Goal: Task Accomplishment & Management: Manage account settings

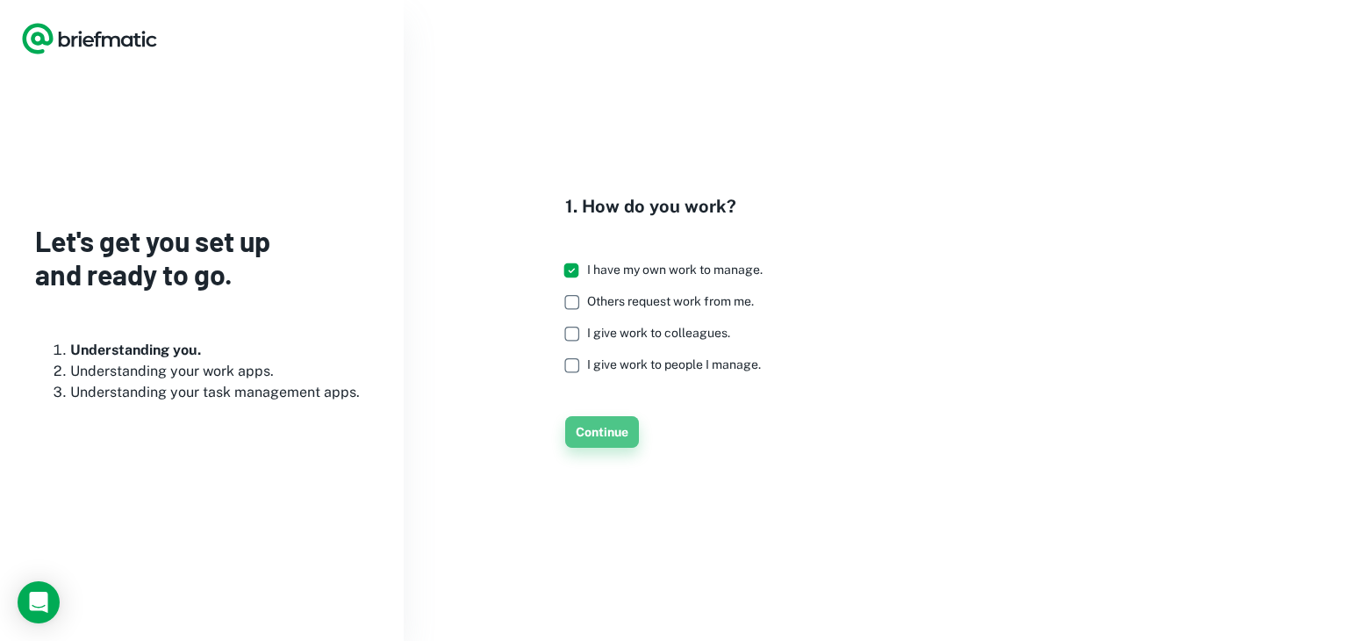
click at [593, 439] on button "Continue" at bounding box center [602, 432] width 74 height 32
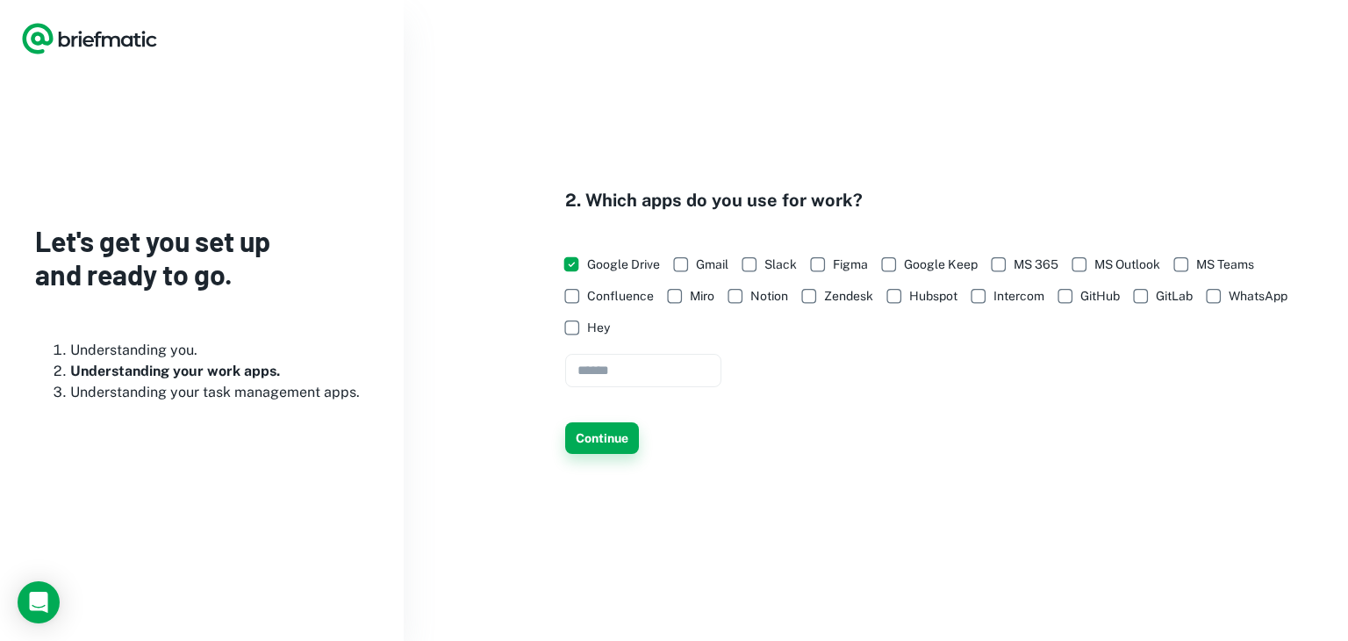
click at [594, 435] on button "Continue" at bounding box center [602, 438] width 74 height 32
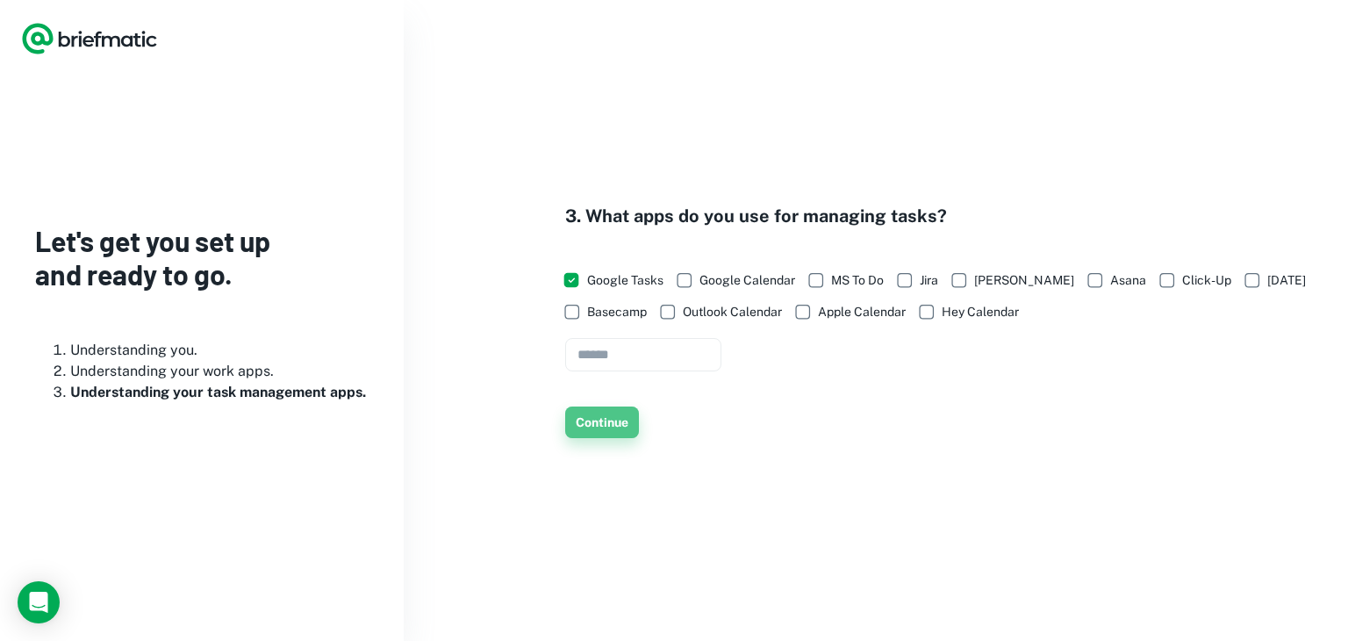
click at [593, 426] on button "Continue" at bounding box center [602, 422] width 74 height 32
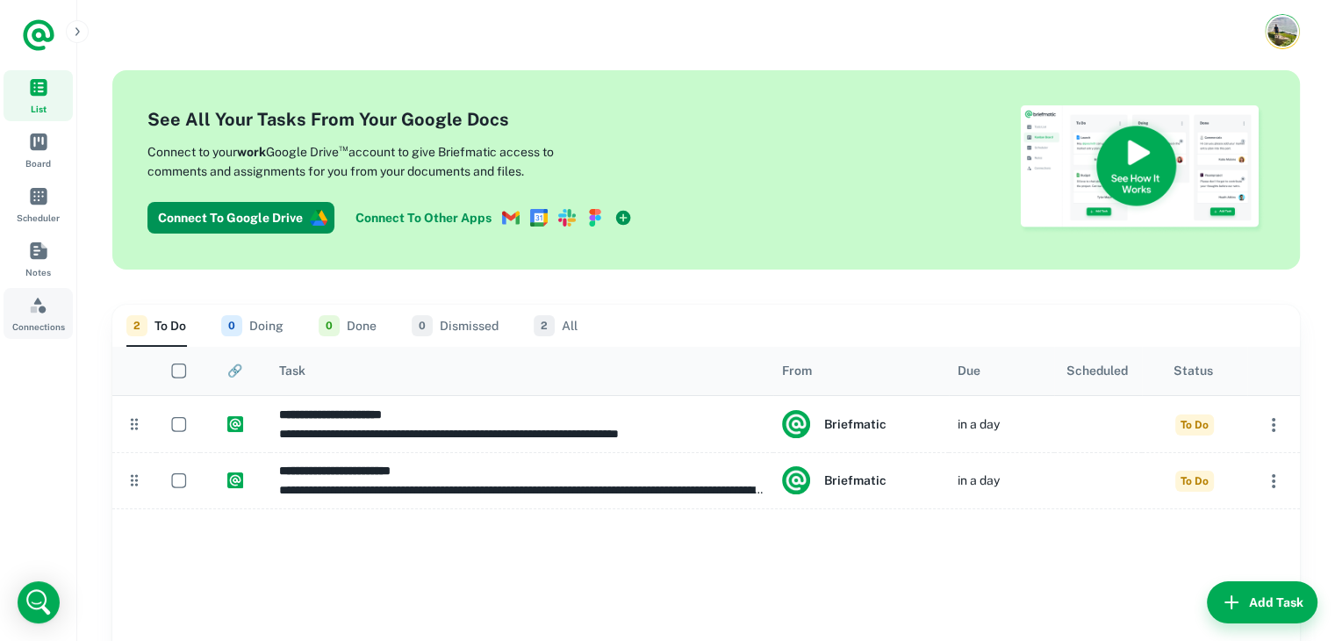
click at [52, 313] on link "Connections" at bounding box center [38, 313] width 69 height 51
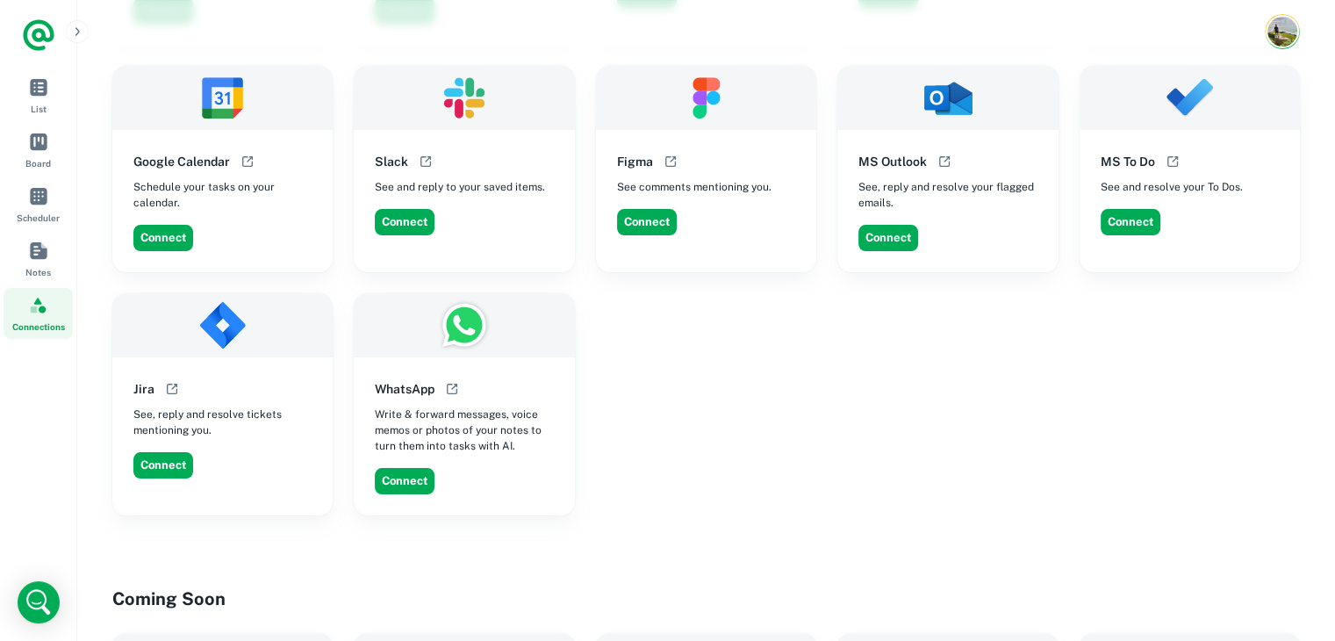
scroll to position [295, 0]
click at [718, 154] on div "Figma See comments mentioning you." at bounding box center [706, 173] width 220 height 86
click at [874, 233] on button "Connect" at bounding box center [889, 238] width 60 height 26
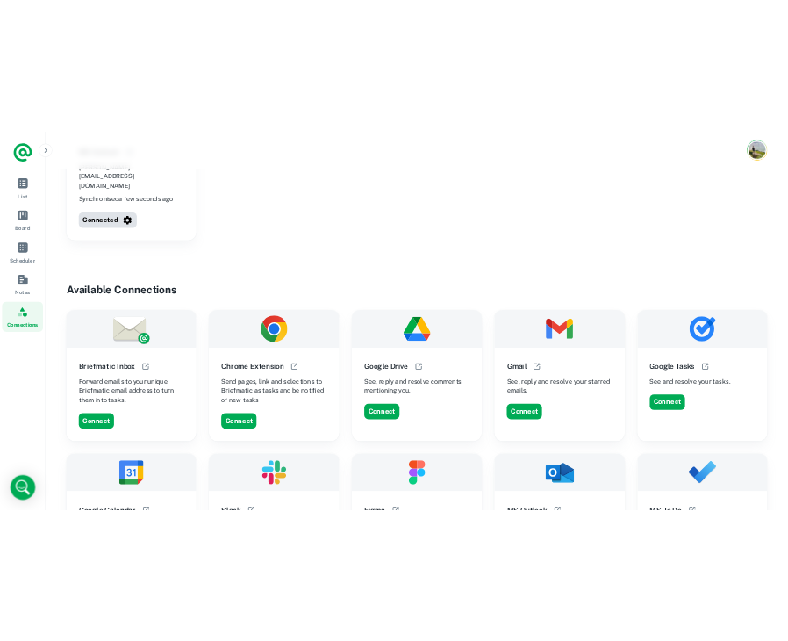
scroll to position [0, 0]
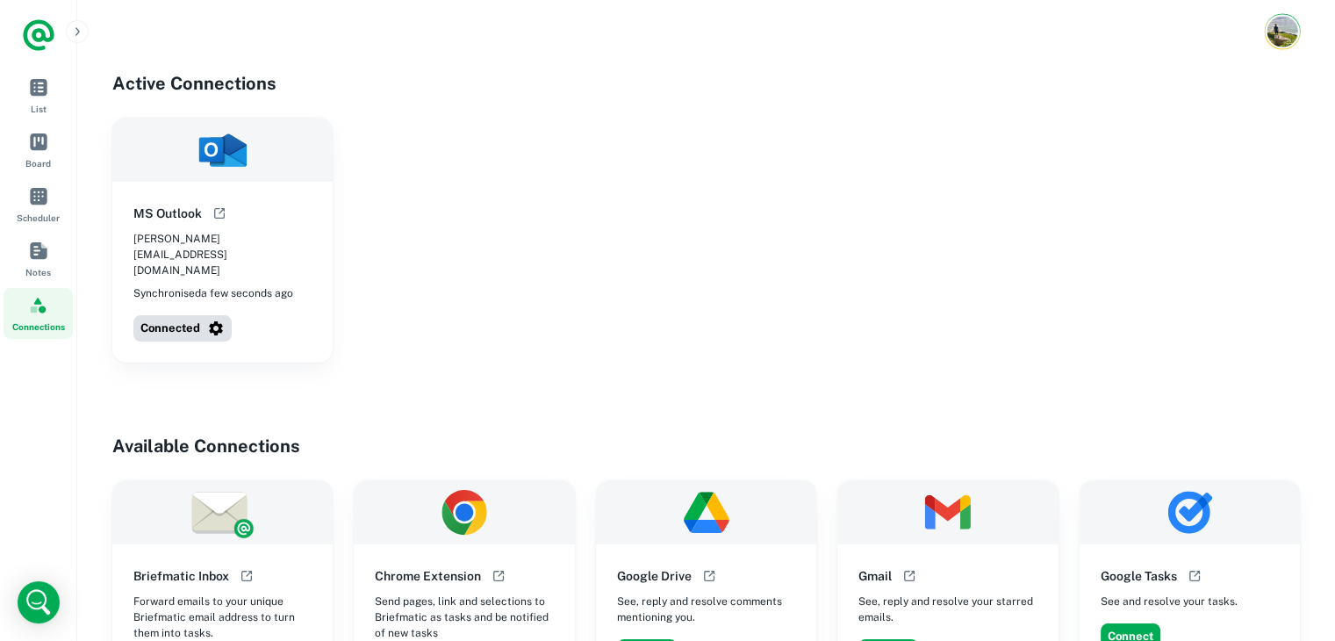
click at [1282, 25] on img "Account button" at bounding box center [1282, 31] width 31 height 31
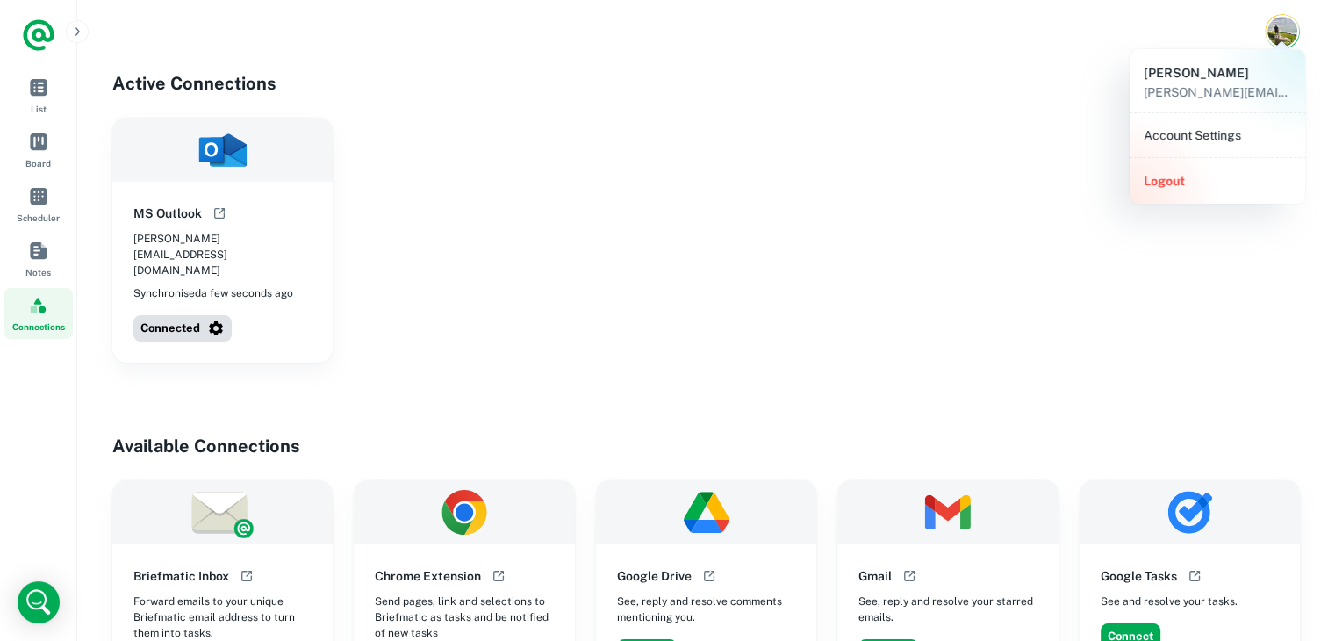
click at [1172, 133] on li "Account Settings" at bounding box center [1218, 135] width 162 height 30
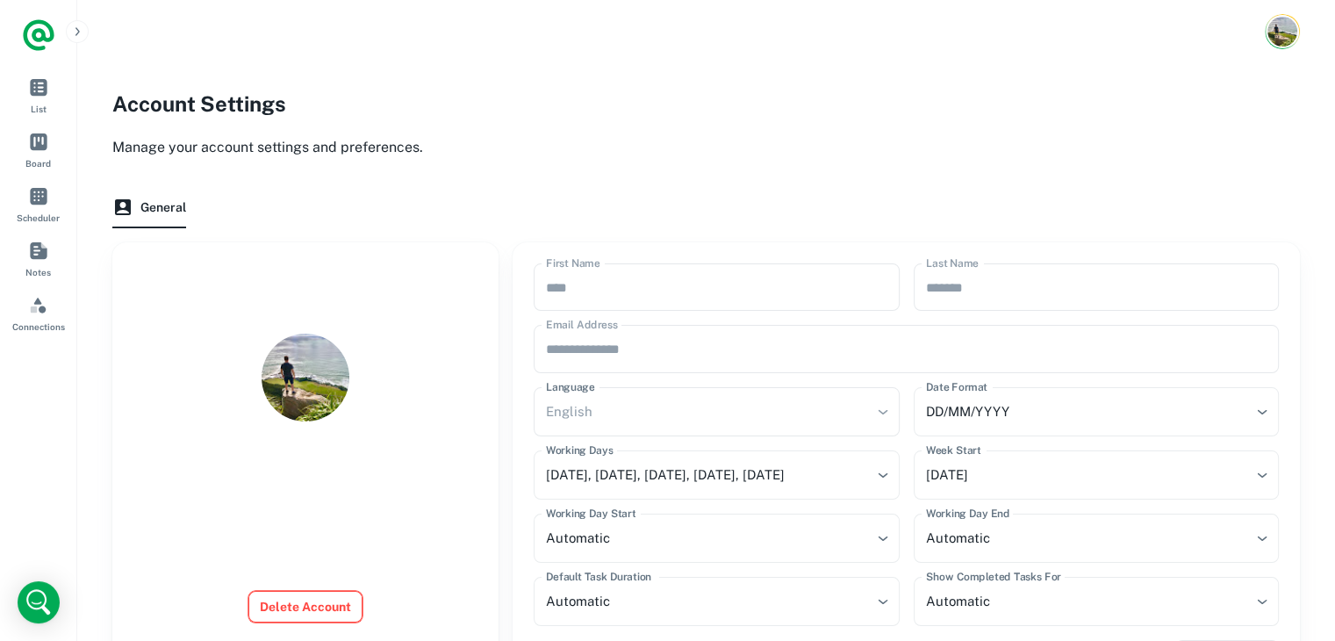
click at [282, 598] on button "Delete Account" at bounding box center [305, 607] width 114 height 32
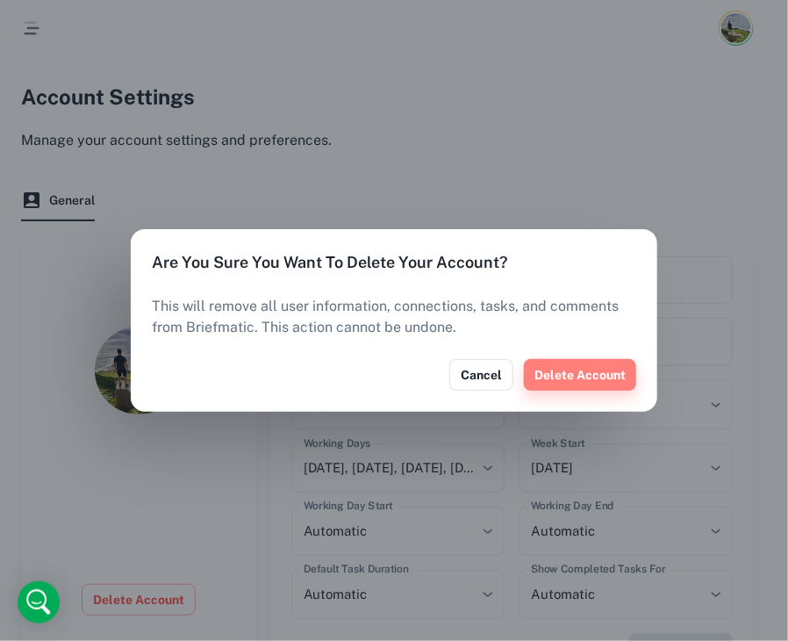
click at [597, 377] on button "Delete Account" at bounding box center [580, 375] width 112 height 32
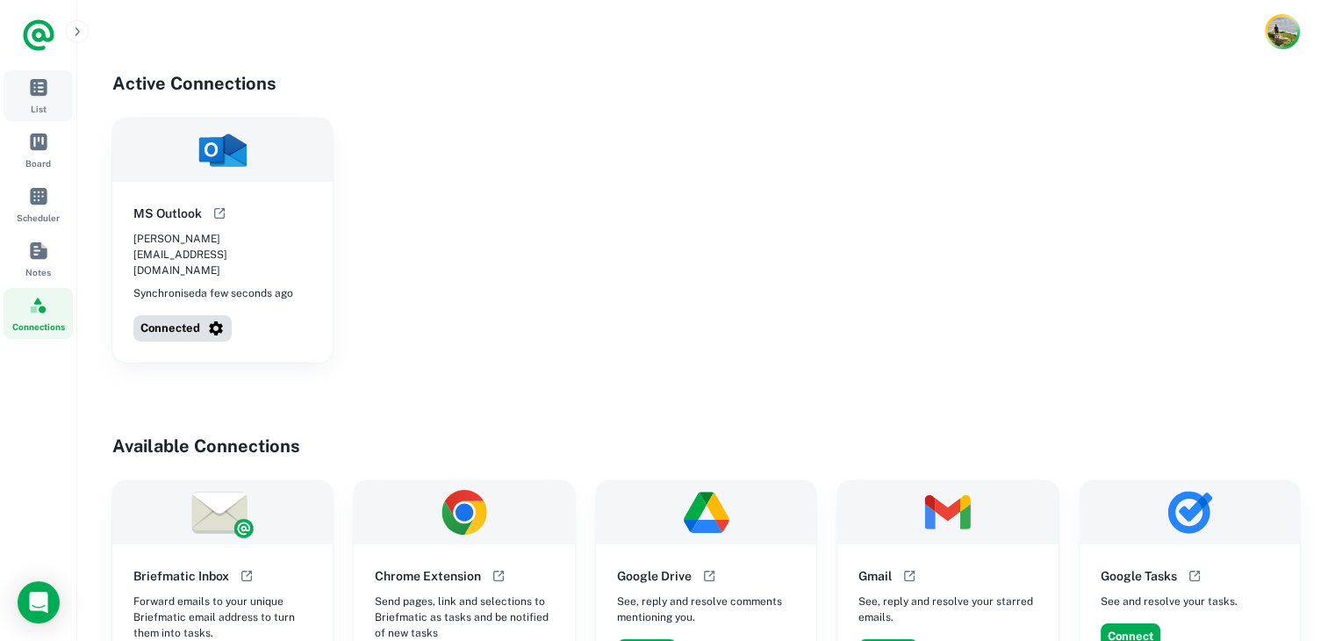
click at [45, 105] on span "List" at bounding box center [39, 109] width 16 height 14
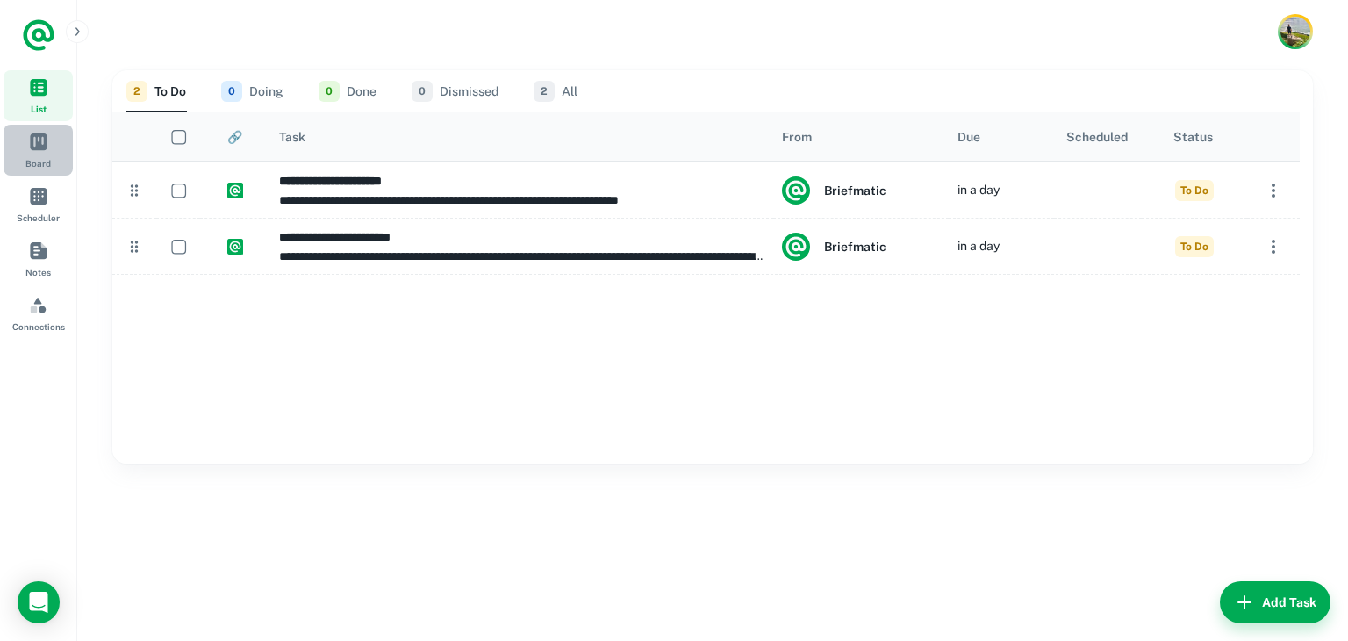
click at [32, 142] on span "Board" at bounding box center [38, 141] width 19 height 19
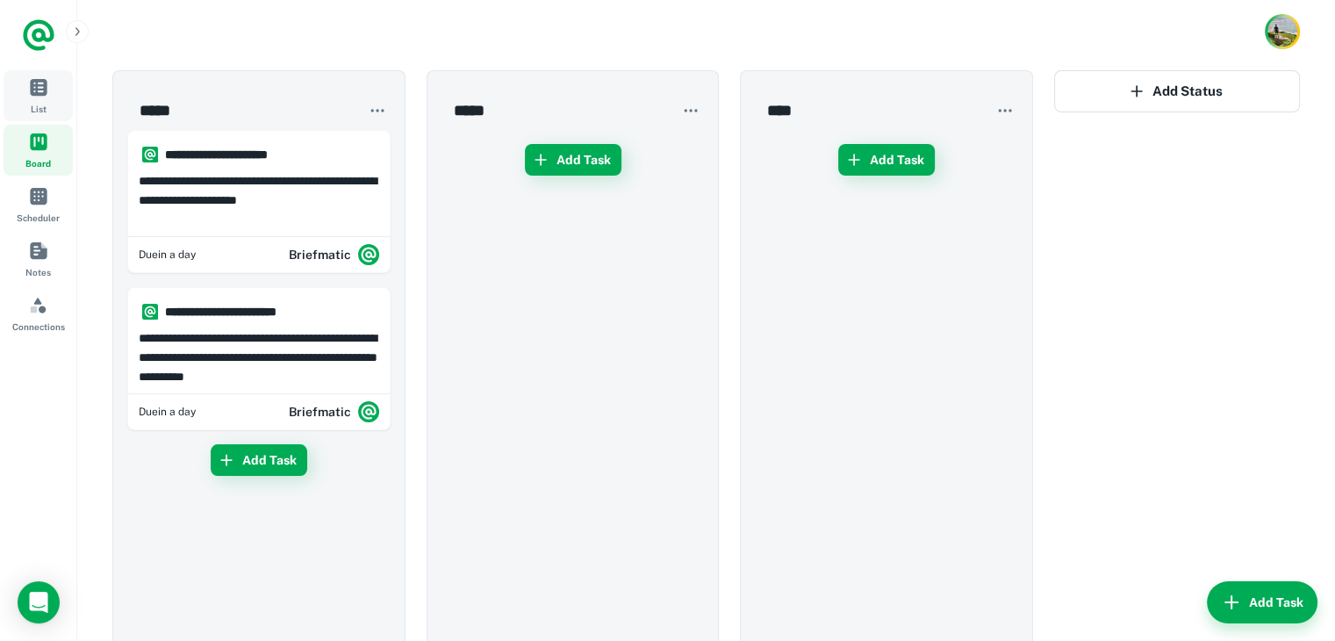
click at [35, 96] on span "List" at bounding box center [38, 86] width 19 height 19
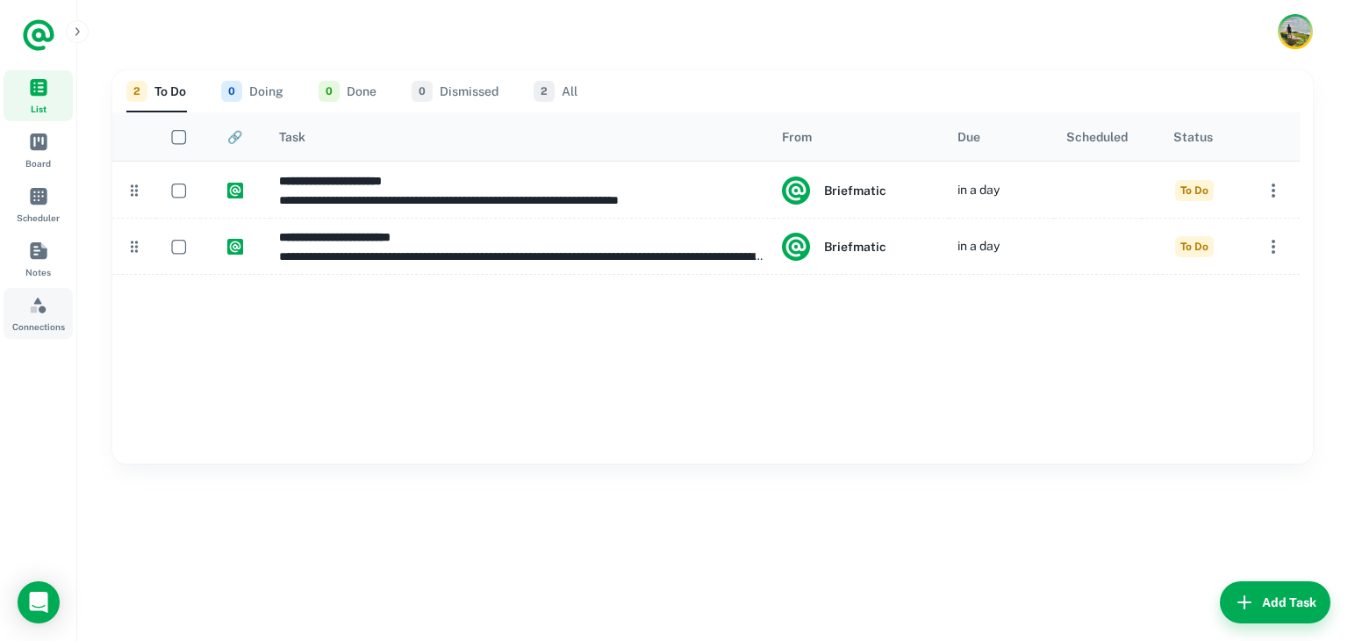
click at [38, 300] on span "Connections" at bounding box center [38, 304] width 19 height 19
